Goal: Task Accomplishment & Management: Use online tool/utility

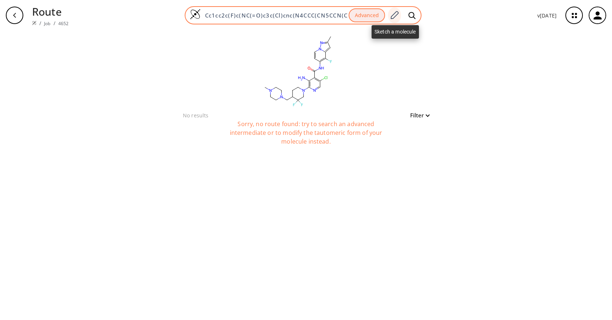
click at [397, 15] on icon at bounding box center [395, 15] width 8 height 8
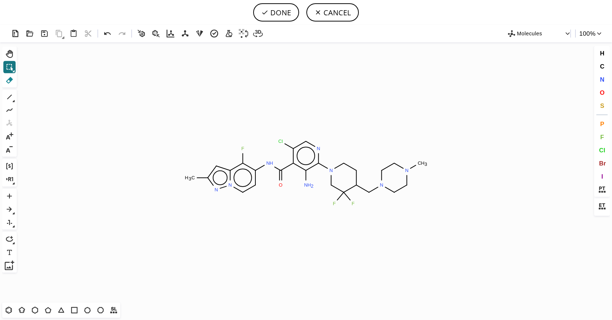
click at [8, 80] on icon at bounding box center [9, 79] width 9 height 9
click at [284, 11] on button "DONE" at bounding box center [276, 12] width 46 height 18
type input "Cc1n[n]2c(c(c(cc2)NC(c2c(N)c(N3CC(F)(F)C(CN4CCN(C)CC4)CC3)ncc2)=O)F)c1"
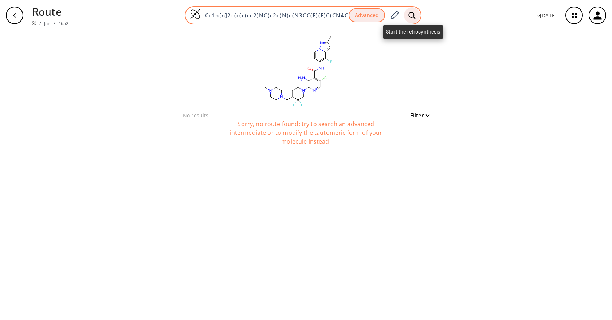
click at [410, 14] on icon at bounding box center [411, 16] width 7 height 8
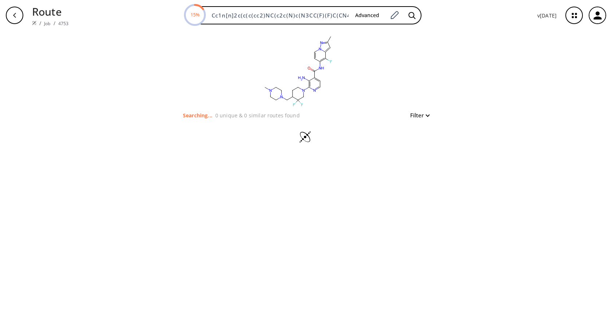
type input "Cc1cc2c(F)c(NC(=O)c3c(Cl)cnc(N4CCC(CN5CCN(C)CC5)C(F)(F)C4)c3N)ccn2n1"
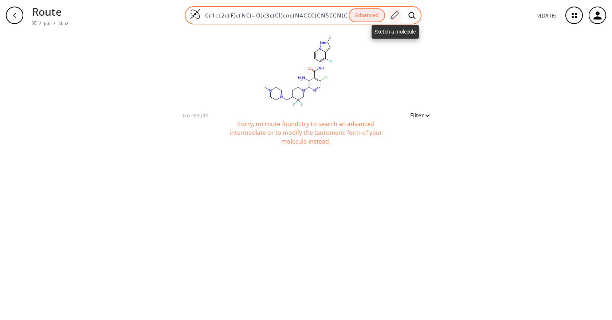
click at [397, 15] on icon at bounding box center [394, 15] width 10 height 9
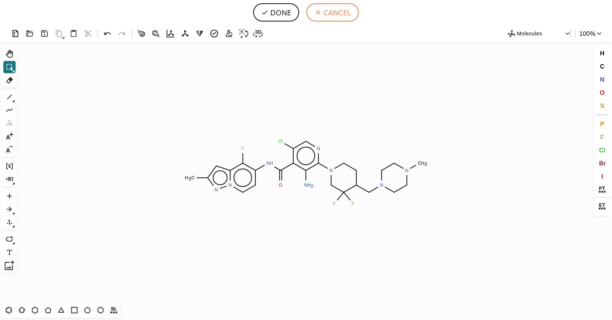
click at [335, 10] on button "CANCEL" at bounding box center [332, 12] width 52 height 18
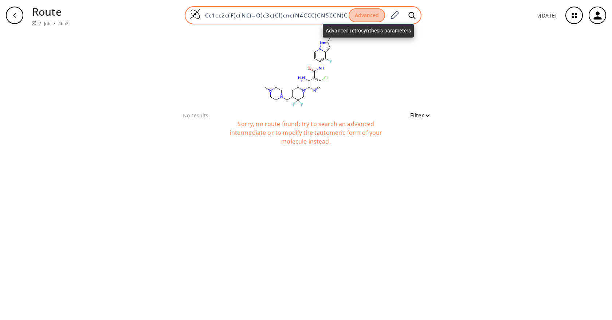
click at [361, 18] on button "Advanced" at bounding box center [367, 15] width 36 height 14
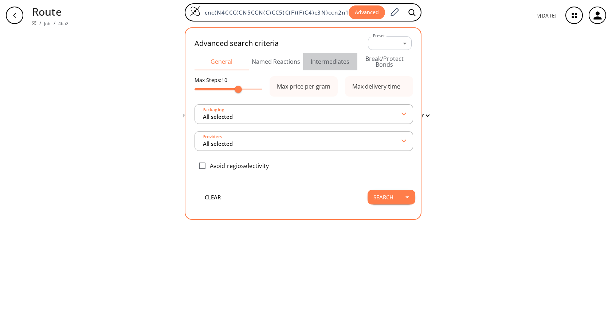
click at [339, 62] on button "Intermediates" at bounding box center [330, 61] width 54 height 17
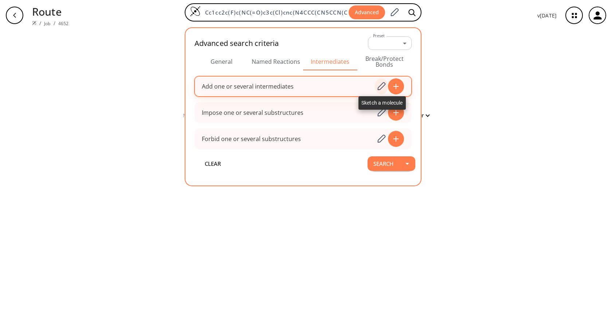
click at [386, 84] on icon at bounding box center [382, 86] width 8 height 8
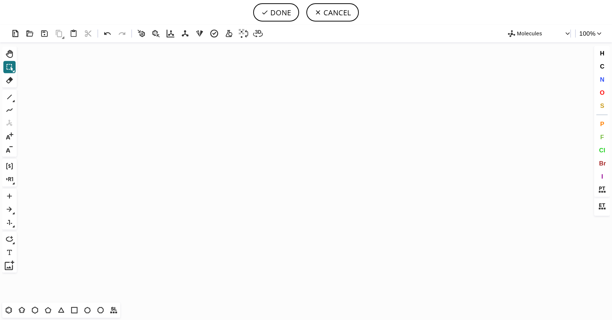
scroll to position [10179, 0]
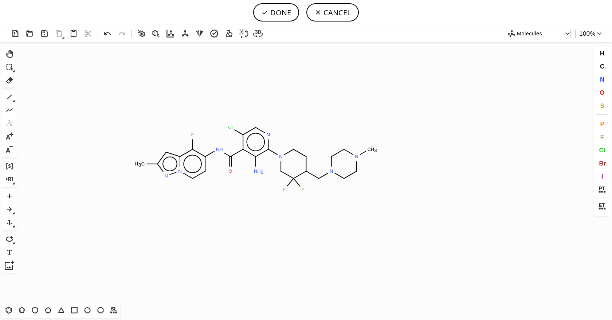
click at [256, 158] on icon "Created with [PERSON_NAME] 2.3.0 C H 3 F N H O Cl N N N N C H 3 F F N H 2 N N" at bounding box center [306, 172] width 572 height 260
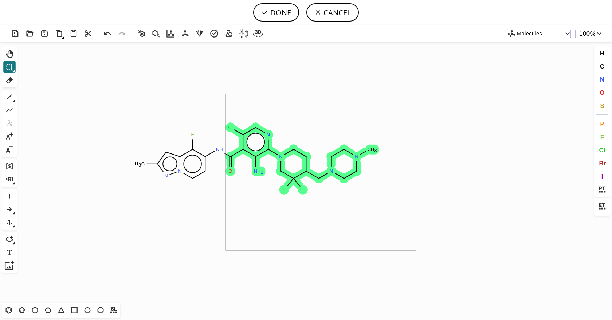
drag, startPoint x: 416, startPoint y: 94, endPoint x: 226, endPoint y: 250, distance: 246.1
click at [226, 250] on icon "Created with [PERSON_NAME] 2.3.0 C H 3 F N H O Cl N N N N C H 3 F F N H 2 N N" at bounding box center [306, 172] width 572 height 260
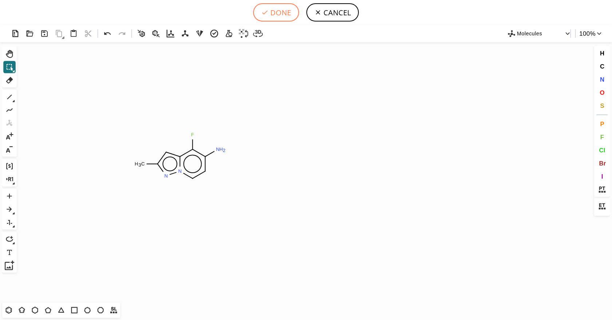
click at [275, 16] on button "DONE" at bounding box center [276, 12] width 46 height 18
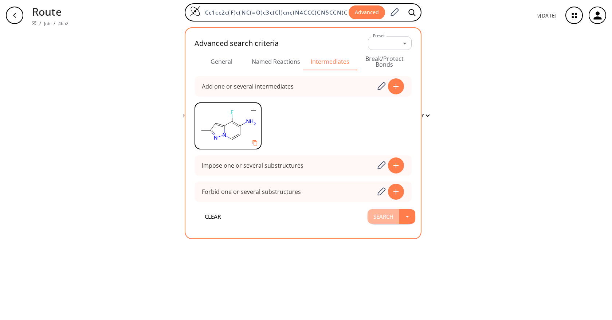
click at [385, 216] on button "Search" at bounding box center [383, 216] width 32 height 15
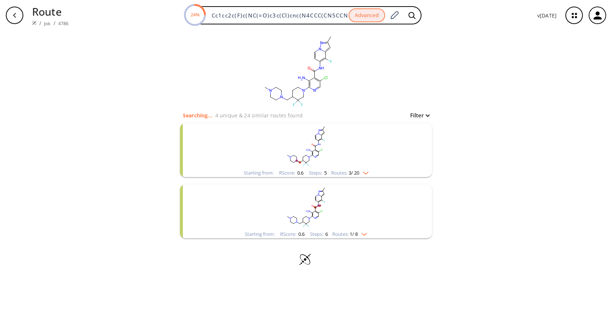
click at [385, 161] on rect "clusters" at bounding box center [305, 146] width 189 height 46
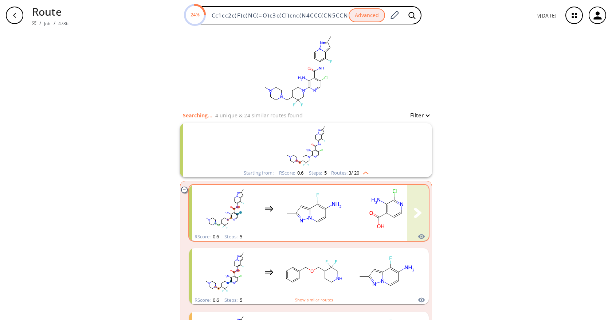
click at [338, 206] on ellipse "clusters" at bounding box center [336, 205] width 13 height 8
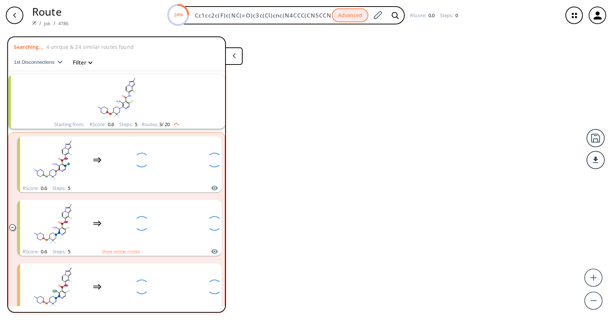
scroll to position [17, 0]
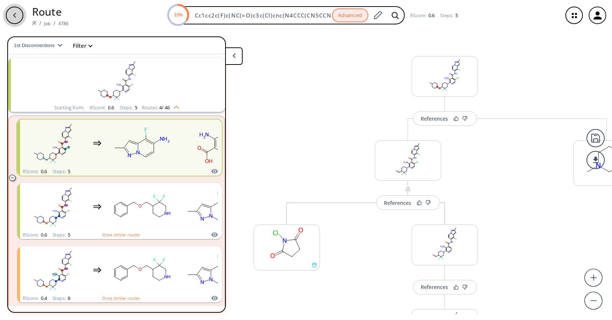
click at [20, 16] on div "button" at bounding box center [14, 15] width 17 height 17
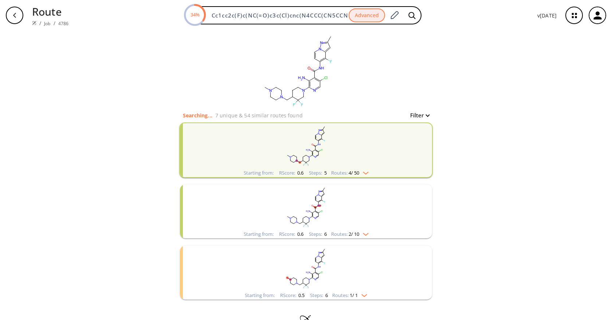
click at [366, 217] on rect "clusters" at bounding box center [305, 207] width 189 height 46
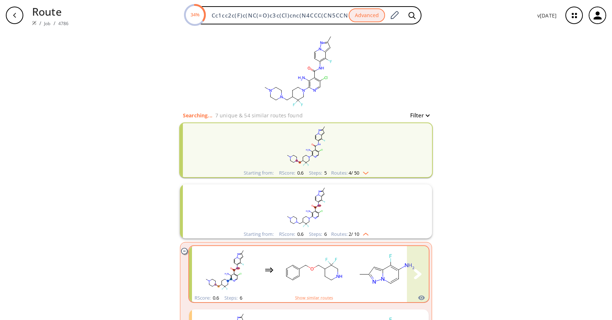
click at [361, 275] on rect "clusters" at bounding box center [387, 270] width 66 height 46
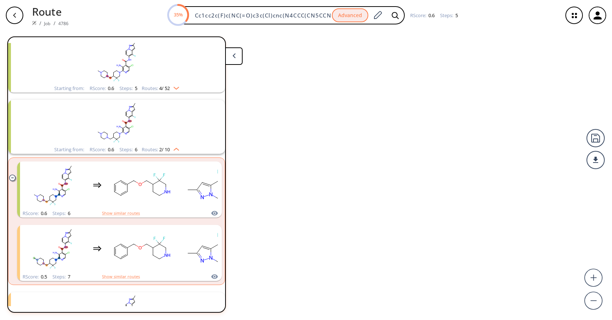
scroll to position [78, 0]
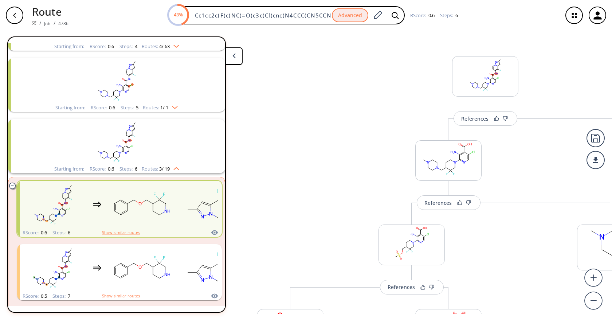
click at [151, 77] on rect "clusters" at bounding box center [116, 81] width 189 height 46
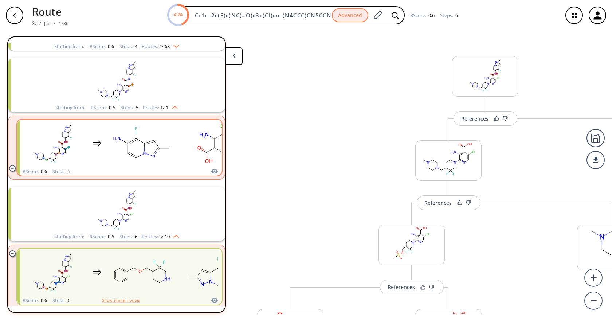
click at [173, 149] on rect "clusters" at bounding box center [142, 144] width 66 height 46
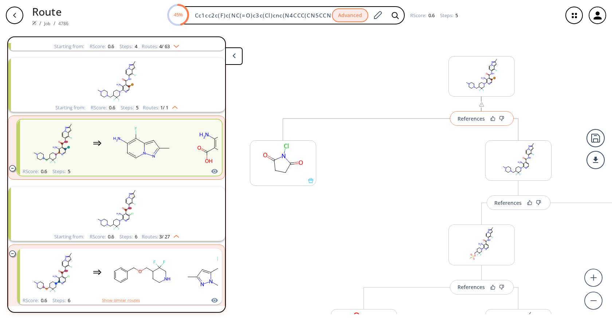
click at [475, 120] on div "References" at bounding box center [470, 118] width 27 height 5
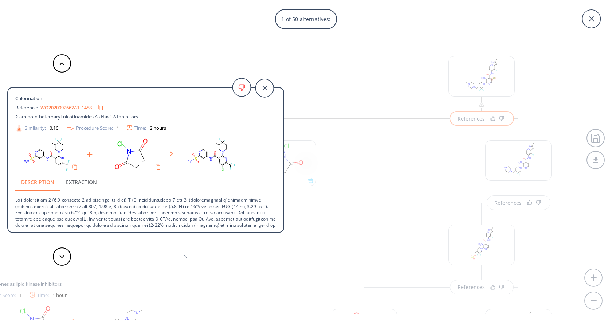
click at [363, 75] on div "1 of 50 alternatives: Chlorination Reference: WO2020092667A1_1488 2-amino-n-het…" at bounding box center [306, 160] width 612 height 320
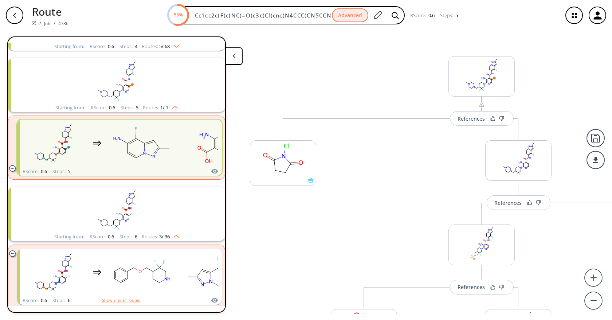
click at [16, 13] on icon "button" at bounding box center [15, 15] width 6 height 6
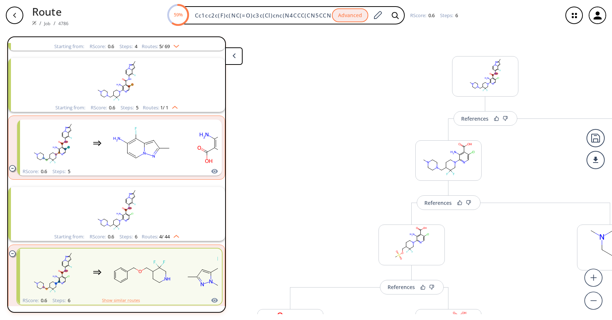
click at [19, 17] on div "button" at bounding box center [14, 15] width 17 height 17
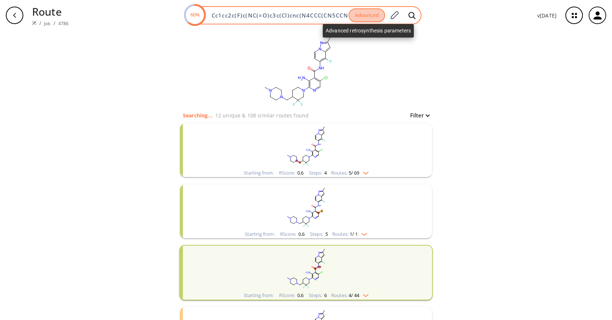
click at [361, 11] on button "Advanced" at bounding box center [367, 15] width 36 height 14
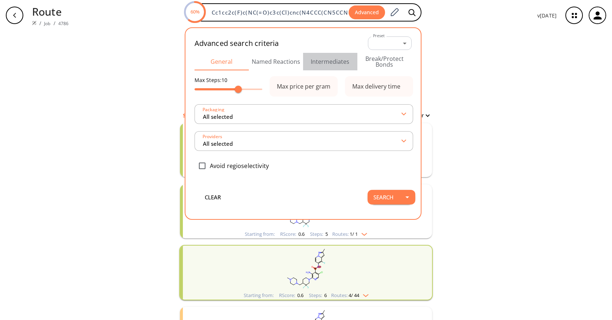
click at [331, 59] on button "Intermediates" at bounding box center [330, 61] width 54 height 17
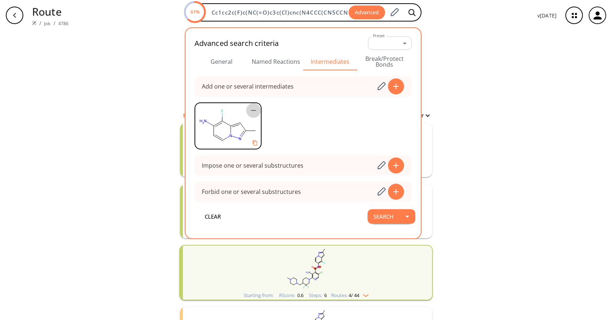
click at [252, 111] on icon "button" at bounding box center [253, 110] width 9 height 9
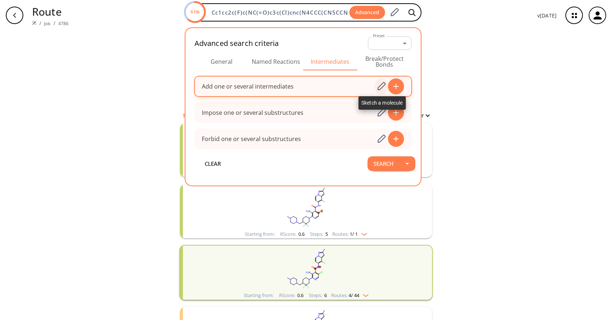
click at [379, 88] on icon at bounding box center [381, 86] width 10 height 9
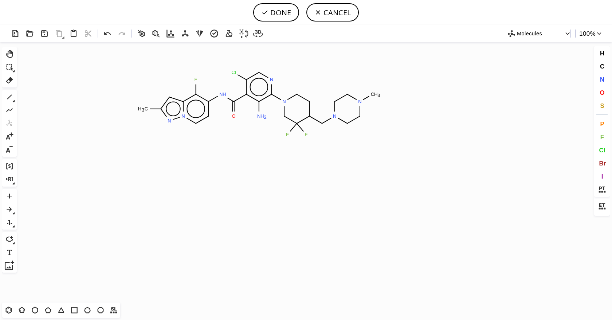
scroll to position [10179, 0]
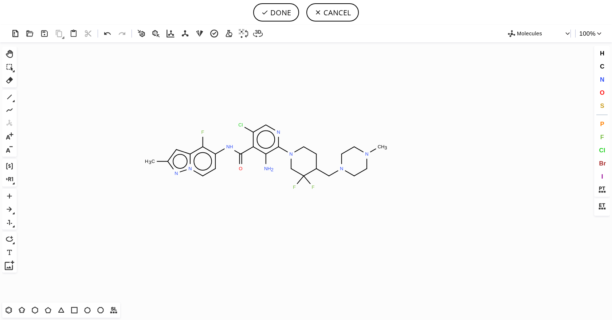
click at [266, 156] on icon "Created with [PERSON_NAME] 2.3.0 C H 3 F N H O Cl N N N N C H 3 F F N H 2 N N" at bounding box center [306, 172] width 572 height 260
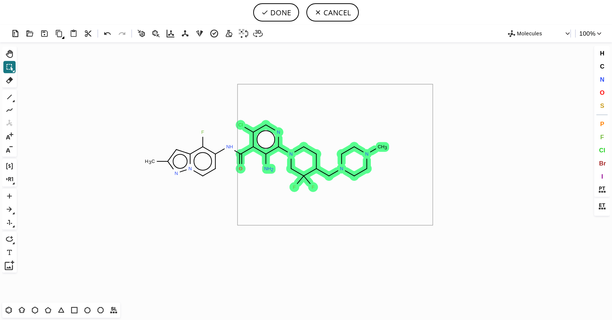
drag, startPoint x: 431, startPoint y: 86, endPoint x: 237, endPoint y: 225, distance: 238.3
click at [237, 225] on icon "Created with [PERSON_NAME] 2.3.0 C H 3 F N H O Cl N N N N C H 3 F F N H 2 N N" at bounding box center [306, 172] width 572 height 260
click at [454, 116] on icon "Created with [PERSON_NAME] 2.3.0 C H 3 F N H O Cl N N N N C H 3 F F N H 2 N N" at bounding box center [306, 172] width 572 height 260
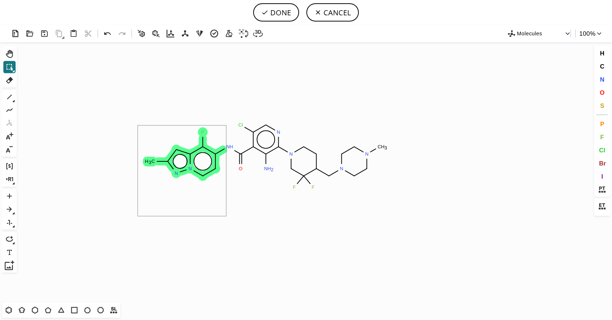
drag, startPoint x: 138, startPoint y: 125, endPoint x: 226, endPoint y: 216, distance: 126.7
click at [238, 201] on icon "Created with [PERSON_NAME] 2.3.0 N H 2 C H 3 F O Cl N N N N C H 3 F F N H 2 N N" at bounding box center [306, 172] width 572 height 260
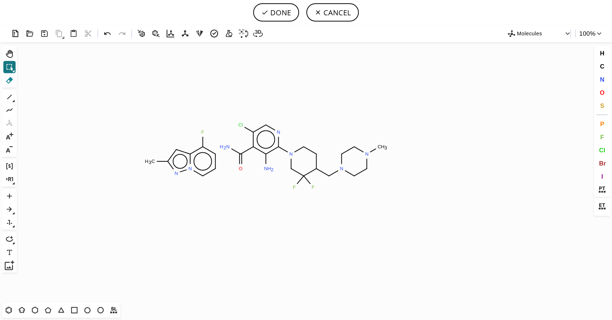
click at [10, 74] on button "Del" at bounding box center [9, 80] width 12 height 12
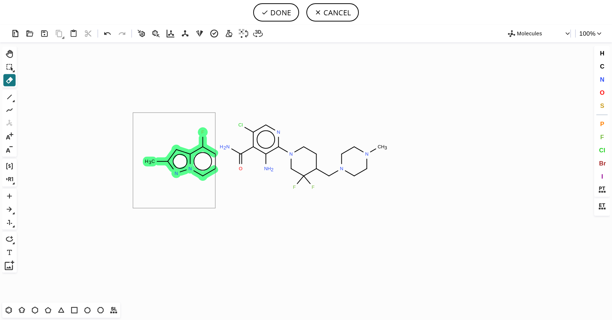
drag, startPoint x: 133, startPoint y: 113, endPoint x: 215, endPoint y: 208, distance: 126.0
click at [215, 208] on icon "Created with [PERSON_NAME] 2.3.0 N H 2 C H 3 F O Cl N N N N C H 3 F F N H 2 N N" at bounding box center [306, 172] width 572 height 260
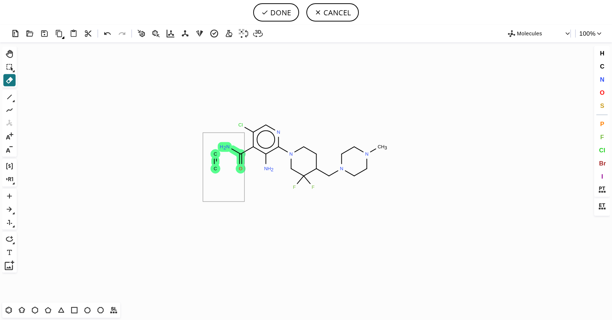
drag, startPoint x: 211, startPoint y: 168, endPoint x: 244, endPoint y: 201, distance: 46.9
click at [244, 201] on icon "Created with [PERSON_NAME] 2.3.0 N H 2 O Cl N N N N C H 3 F F N H 2 C C" at bounding box center [306, 172] width 572 height 260
click at [602, 138] on span "F" at bounding box center [602, 136] width 4 height 7
click at [267, 170] on tspan "F" at bounding box center [266, 170] width 3 height 5
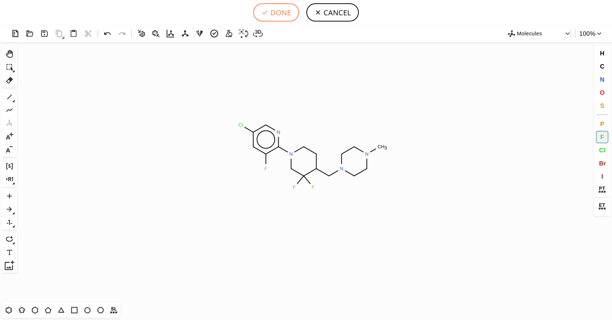
click at [270, 11] on button "DONE" at bounding box center [276, 12] width 46 height 18
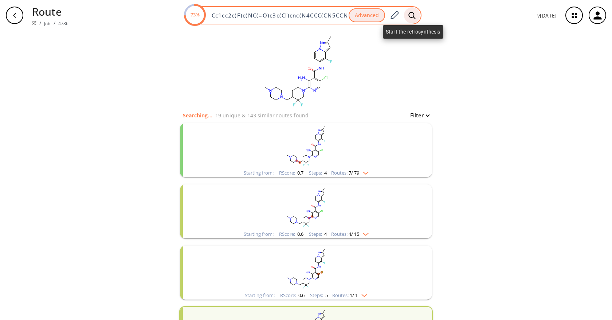
click at [412, 14] on icon at bounding box center [411, 16] width 7 height 8
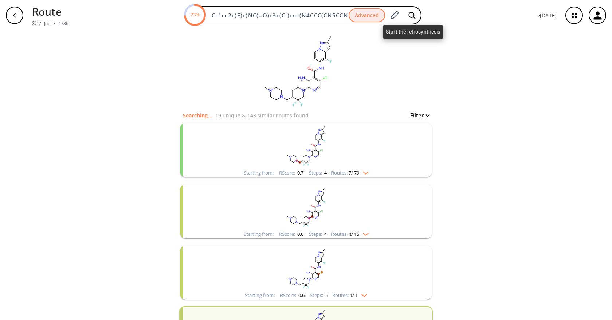
scroll to position [0, 85]
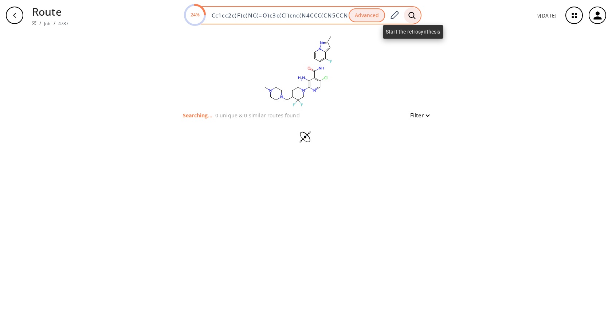
click at [415, 15] on icon at bounding box center [411, 15] width 7 height 7
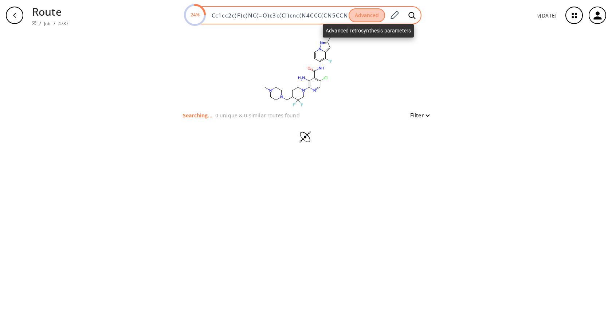
click at [371, 15] on button "Advanced" at bounding box center [367, 15] width 36 height 14
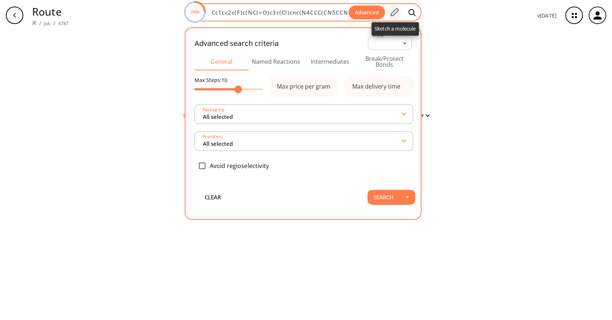
click at [391, 14] on icon at bounding box center [394, 12] width 10 height 9
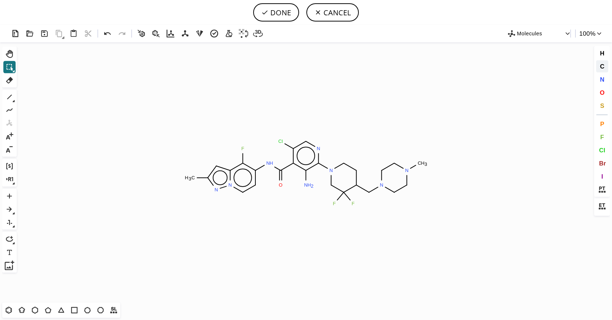
click at [603, 68] on span "C" at bounding box center [601, 66] width 4 height 7
drag, startPoint x: 306, startPoint y: 185, endPoint x: 301, endPoint y: 190, distance: 6.7
click at [294, 198] on icon "Created with [PERSON_NAME] 2.3.0 N H C H 3 F N H O Cl N N N N C H 3 F F N N C H…" at bounding box center [306, 172] width 572 height 260
click at [306, 184] on tspan "C" at bounding box center [306, 184] width 4 height 5
click at [602, 88] on button "O" at bounding box center [602, 92] width 12 height 12
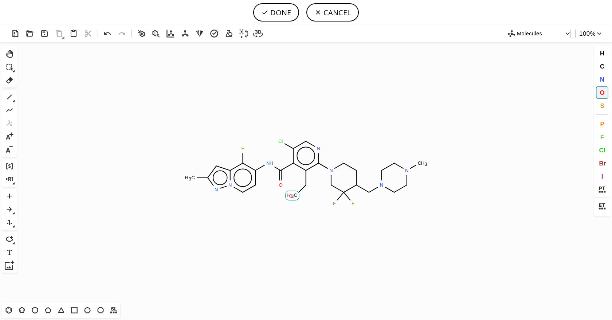
click at [291, 196] on tspan "O" at bounding box center [291, 195] width 4 height 5
click at [278, 11] on button "DONE" at bounding box center [276, 12] width 46 height 18
type input "Cc1n[n]2c(c(c(cc2)NC(c2c(CO)c(N3CC(F)(F)C(CN4CCN(C)CC4)CC3)ncc2Cl)=O)F)c1"
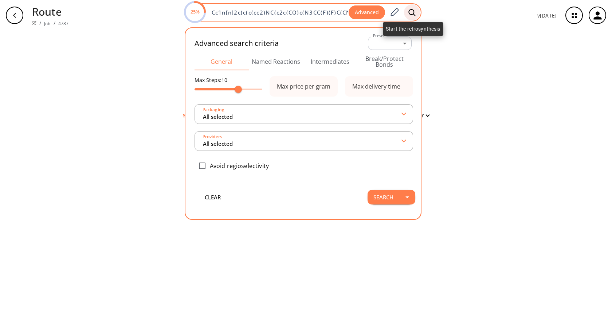
click at [416, 15] on icon at bounding box center [411, 13] width 7 height 8
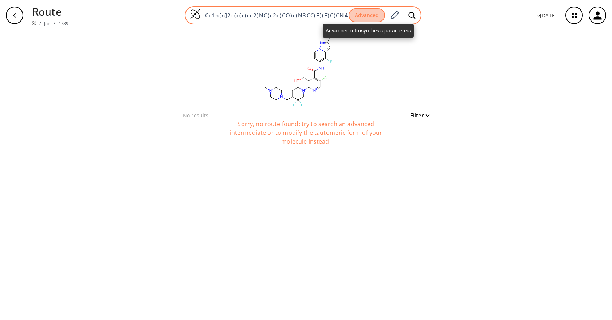
click at [369, 17] on button "Advanced" at bounding box center [367, 15] width 36 height 14
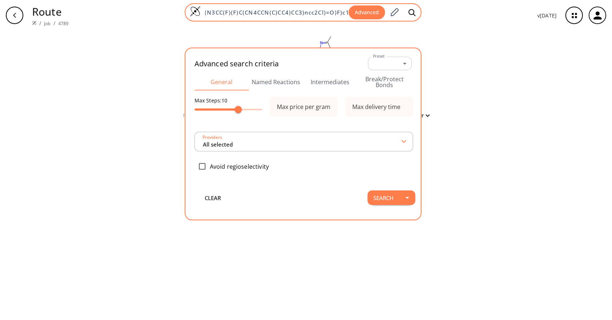
type input "All selected"
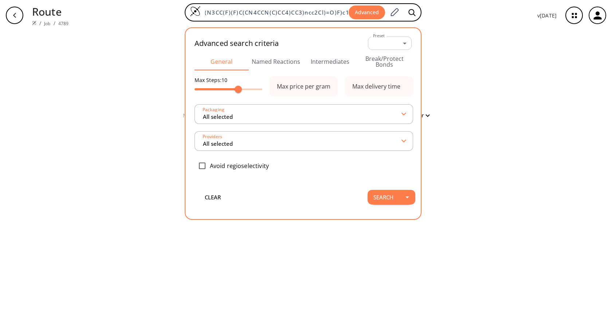
click at [343, 58] on button "Intermediates" at bounding box center [330, 61] width 54 height 17
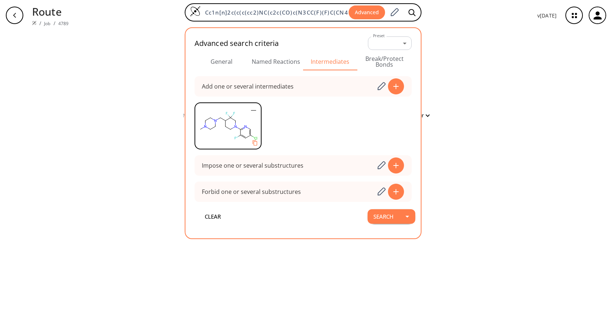
click at [256, 107] on icon "button" at bounding box center [253, 110] width 9 height 9
